Goal: Task Accomplishment & Management: Use online tool/utility

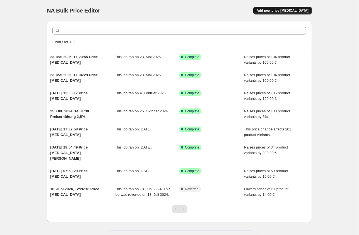
click at [294, 9] on span "Add new price [MEDICAL_DATA]" at bounding box center [282, 10] width 52 height 4
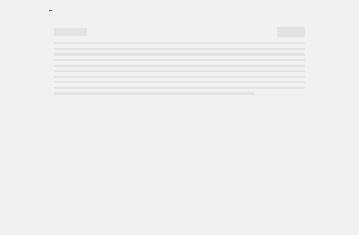
select select "percentage"
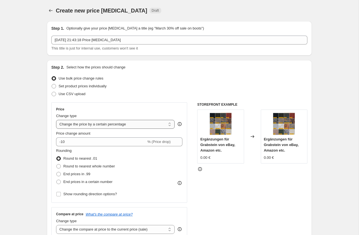
click at [131, 125] on select "Change the price to a certain amount Change the price by a certain amount Chang…" at bounding box center [115, 124] width 118 height 9
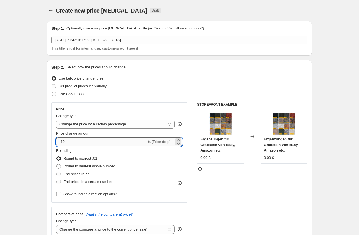
click at [96, 143] on input "-10" at bounding box center [101, 142] width 90 height 9
type input "-1"
type input "10"
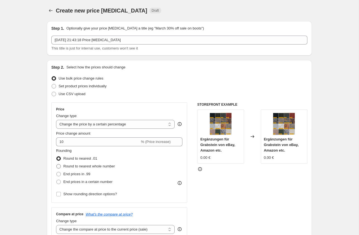
click at [81, 165] on span "Round to nearest whole number" at bounding box center [89, 166] width 52 height 4
click at [57, 165] on input "Round to nearest whole number" at bounding box center [56, 164] width 0 height 0
radio input "true"
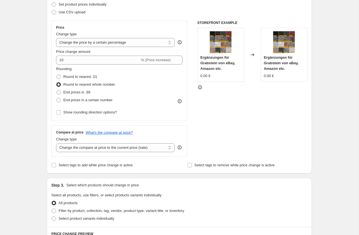
scroll to position [86, 0]
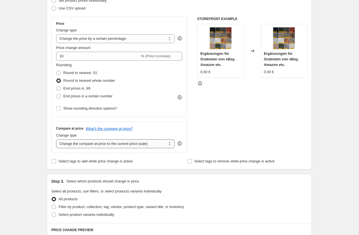
click at [148, 145] on select "Change the compare at price to the current price (sale) Change the compare at p…" at bounding box center [115, 144] width 118 height 9
click at [56, 140] on select "Change the compare at price to the current price (sale) Change the compare at p…" at bounding box center [115, 144] width 118 height 9
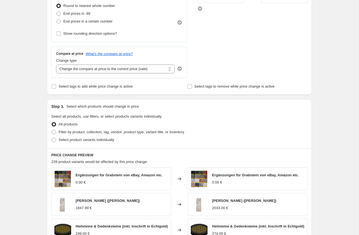
scroll to position [167, 0]
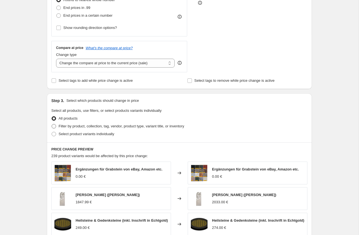
click at [93, 126] on span "Filter by product, collection, tag, vendor, product type, variant title, or inv…" at bounding box center [121, 126] width 125 height 4
click at [52, 125] on input "Filter by product, collection, tag, vendor, product type, variant title, or inv…" at bounding box center [52, 124] width 0 height 0
radio input "true"
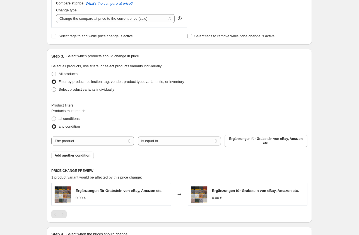
scroll to position [213, 0]
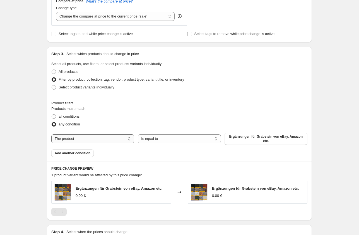
click at [100, 140] on select "The product The product's collection The product's tag The product's vendor The…" at bounding box center [92, 139] width 83 height 9
select select "collection"
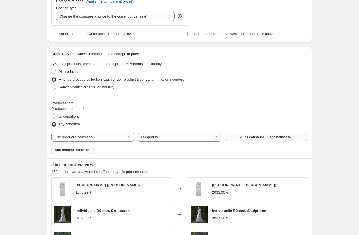
click at [270, 138] on span "Alle Grabsteine, Liegesteine etc." at bounding box center [266, 137] width 52 height 4
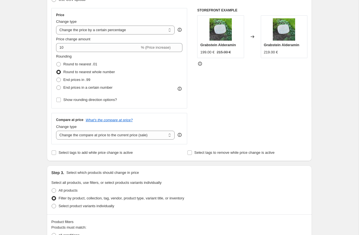
scroll to position [94, 0]
click at [136, 137] on select "Change the compare at price to the current price (sale) Change the compare at p…" at bounding box center [115, 135] width 118 height 9
select select "remove"
click at [56, 131] on select "Change the compare at price to the current price (sale) Change the compare at p…" at bounding box center [115, 135] width 118 height 9
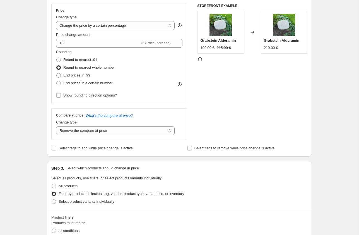
scroll to position [101, 0]
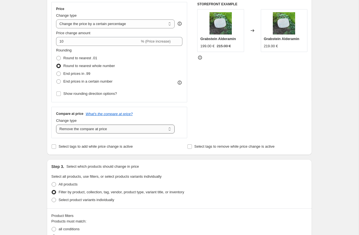
click at [149, 128] on select "Change the compare at price to the current price (sale) Change the compare at p…" at bounding box center [115, 129] width 118 height 9
click at [56, 125] on select "Change the compare at price to the current price (sale) Change the compare at p…" at bounding box center [115, 129] width 118 height 9
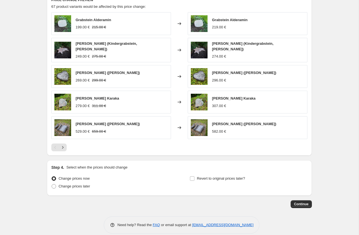
scroll to position [384, 0]
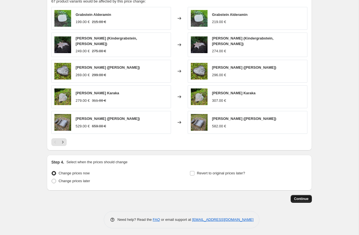
click at [303, 198] on span "Continue" at bounding box center [301, 199] width 14 height 4
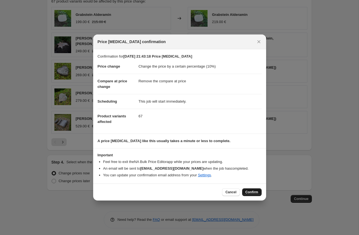
click at [253, 191] on span "Confirm" at bounding box center [251, 192] width 13 height 4
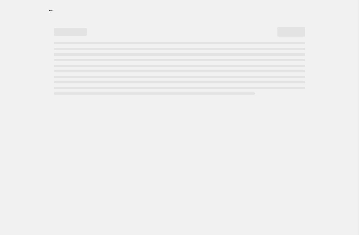
select select "percentage"
select select "remove"
select select "collection"
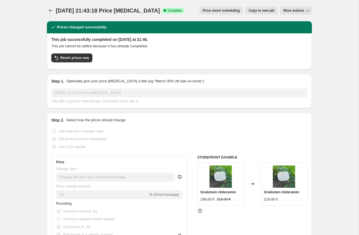
click at [295, 12] on span "More actions" at bounding box center [293, 10] width 21 height 4
click at [187, 16] on div "28. Sept. 2025, 21:43:18 Price change job. This page is ready 28. Sept. 2025, 2…" at bounding box center [179, 10] width 265 height 21
click at [50, 10] on icon "Price change jobs" at bounding box center [51, 10] width 4 height 3
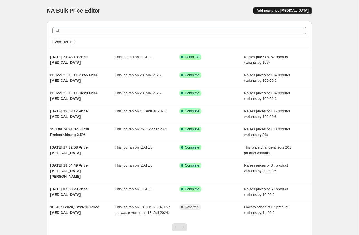
click at [296, 11] on span "Add new price change job" at bounding box center [282, 10] width 52 height 4
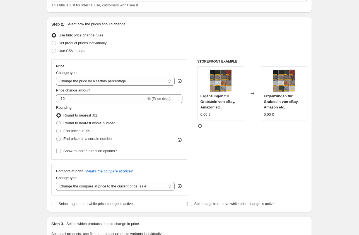
scroll to position [55, 0]
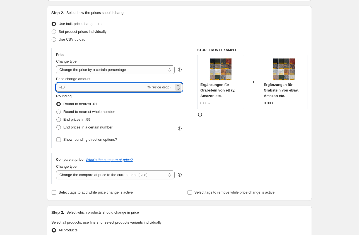
drag, startPoint x: 88, startPoint y: 84, endPoint x: 66, endPoint y: 86, distance: 22.4
click at [66, 86] on input "-10" at bounding box center [101, 87] width 90 height 9
click at [148, 69] on select "Change the price to a certain amount Change the price by a certain amount Chang…" at bounding box center [115, 69] width 118 height 9
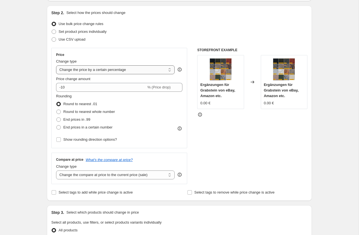
select select "by"
click at [56, 65] on select "Change the price to a certain amount Change the price by a certain amount Chang…" at bounding box center [115, 69] width 118 height 9
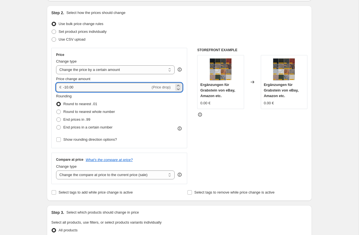
click at [92, 87] on input "-10.00" at bounding box center [106, 87] width 87 height 9
drag, startPoint x: 92, startPoint y: 87, endPoint x: 53, endPoint y: 87, distance: 39.8
click at [53, 87] on div "Price Change type Change the price to a certain amount Change the price by a ce…" at bounding box center [119, 98] width 136 height 101
type input "200.00"
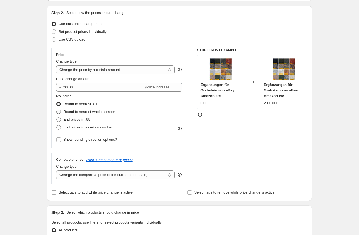
click at [84, 112] on span "Round to nearest whole number" at bounding box center [89, 112] width 52 height 4
click at [57, 110] on input "Round to nearest whole number" at bounding box center [56, 110] width 0 height 0
radio input "true"
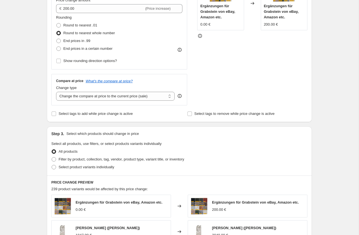
scroll to position [136, 0]
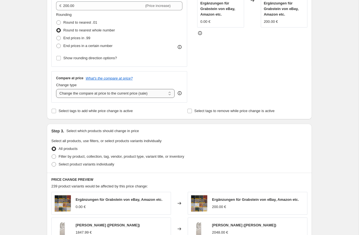
click at [137, 93] on select "Change the compare at price to the current price (sale) Change the compare at p…" at bounding box center [115, 93] width 118 height 9
select select "remove"
click at [56, 89] on select "Change the compare at price to the current price (sale) Change the compare at p…" at bounding box center [115, 93] width 118 height 9
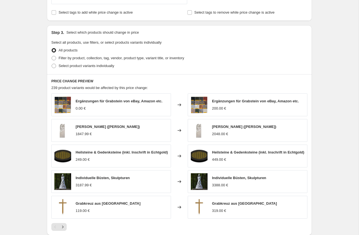
scroll to position [237, 0]
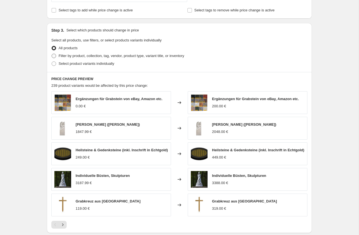
click at [105, 55] on span "Filter by product, collection, tag, vendor, product type, variant title, or inv…" at bounding box center [121, 56] width 125 height 4
click at [52, 54] on input "Filter by product, collection, tag, vendor, product type, variant title, or inv…" at bounding box center [52, 54] width 0 height 0
radio input "true"
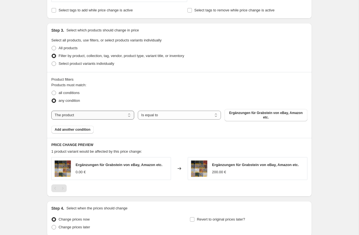
click at [109, 114] on select "The product The product's collection The product's tag The product's vendor The…" at bounding box center [92, 115] width 83 height 9
select select "collection"
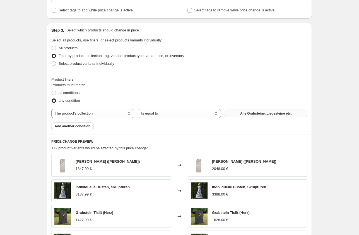
click at [254, 113] on span "Alle Grabsteine, Liegesteine etc." at bounding box center [266, 113] width 52 height 4
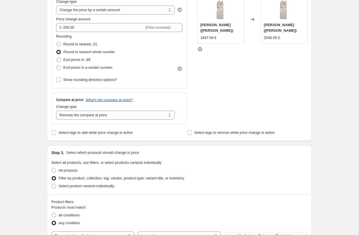
scroll to position [115, 0]
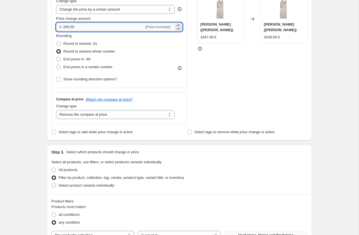
click at [68, 28] on input "200.00" at bounding box center [103, 27] width 81 height 9
type input "250.00"
click at [189, 82] on div "Price Change type Change the price to a certain amount Change the price by a ce…" at bounding box center [179, 55] width 256 height 137
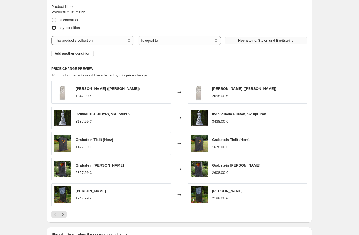
scroll to position [384, 0]
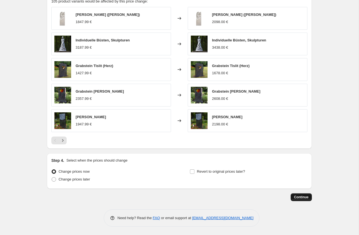
click at [302, 198] on span "Continue" at bounding box center [301, 197] width 14 height 4
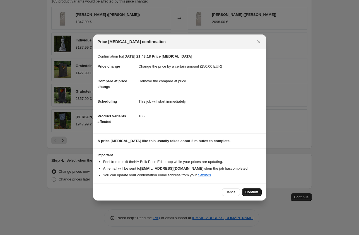
click at [250, 195] on button "Confirm" at bounding box center [252, 193] width 20 height 8
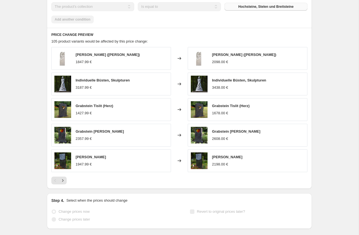
scroll to position [399, 0]
